Goal: Task Accomplishment & Management: Manage account settings

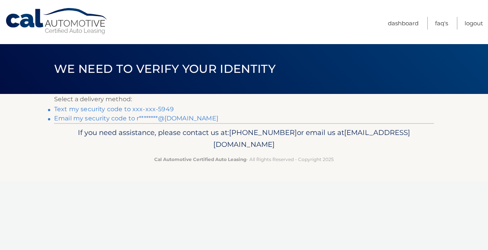
click at [165, 108] on link "Text my security code to xxx-xxx-5949" at bounding box center [114, 108] width 120 height 7
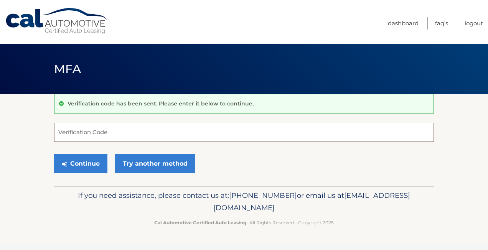
click at [125, 127] on input "Verification Code" at bounding box center [244, 132] width 380 height 19
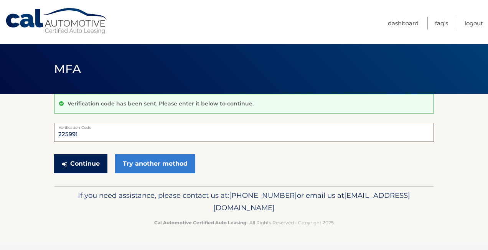
type input "225991"
click at [78, 158] on button "Continue" at bounding box center [80, 163] width 53 height 19
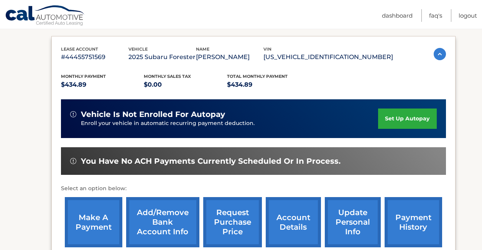
scroll to position [143, 0]
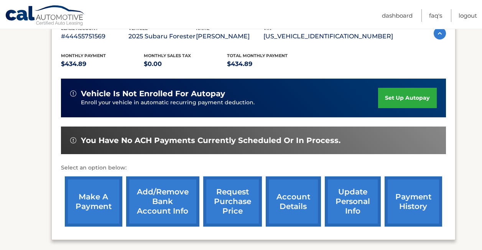
click at [351, 200] on link "update personal info" at bounding box center [353, 201] width 56 height 50
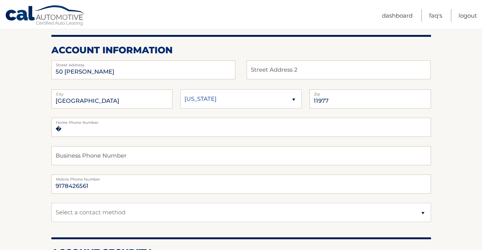
scroll to position [138, 0]
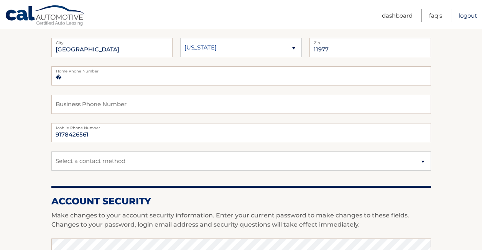
click at [465, 16] on link "Logout" at bounding box center [468, 15] width 18 height 13
